Goal: Task Accomplishment & Management: Manage account settings

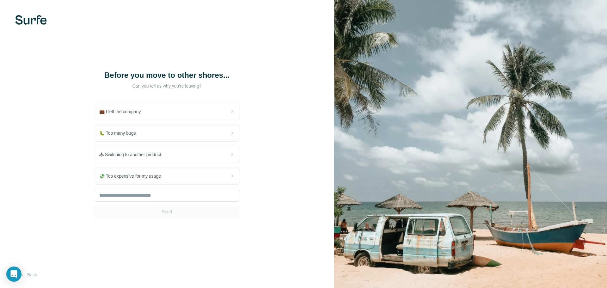
click at [151, 155] on span "🕹 Switching to another product" at bounding box center [132, 154] width 67 height 6
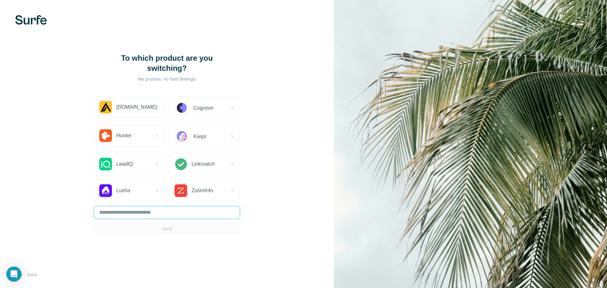
click at [137, 214] on input "text" at bounding box center [167, 212] width 146 height 13
type input "**"
click at [170, 227] on span "Send" at bounding box center [167, 229] width 10 height 6
